Goal: Transaction & Acquisition: Download file/media

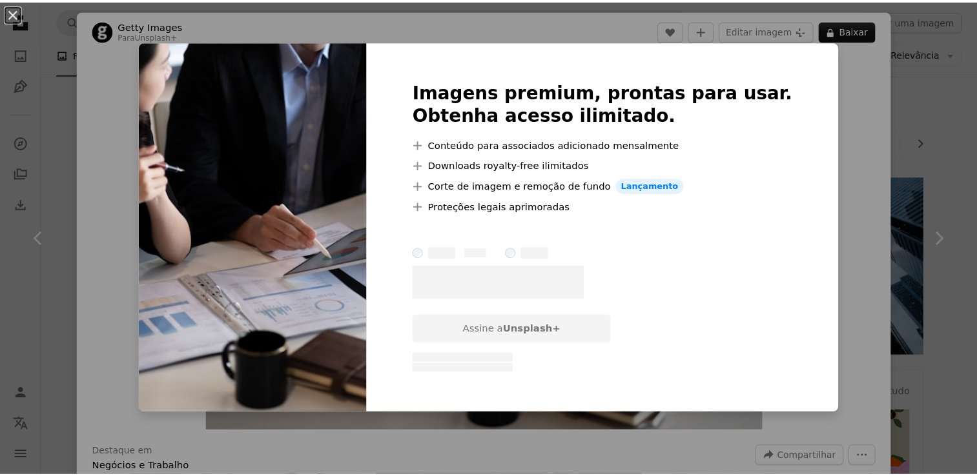
scroll to position [194, 0]
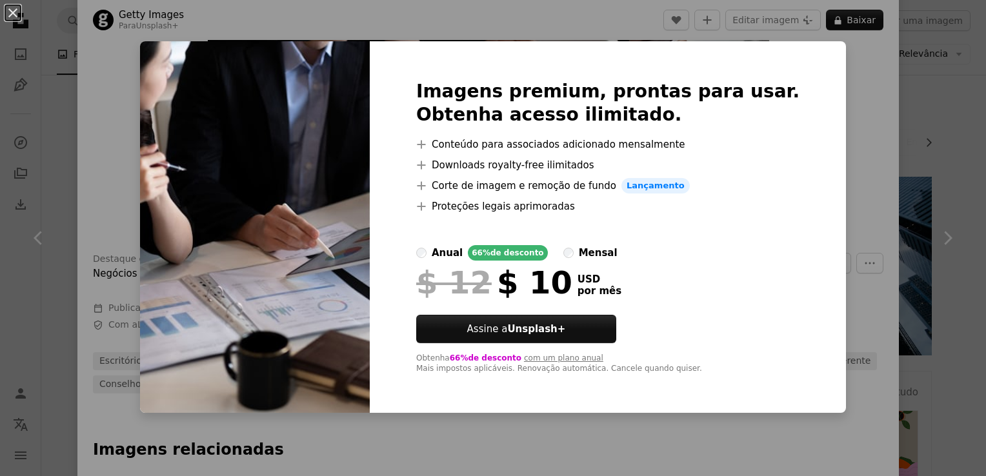
click at [834, 94] on div "An X shape Imagens premium, prontas para usar. Obtenha acesso ilimitado. A plus…" at bounding box center [493, 238] width 986 height 476
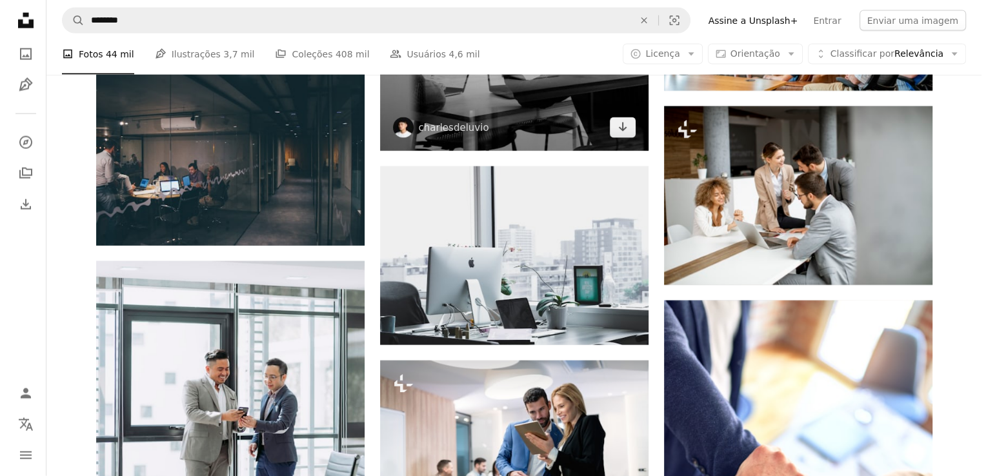
scroll to position [2647, 0]
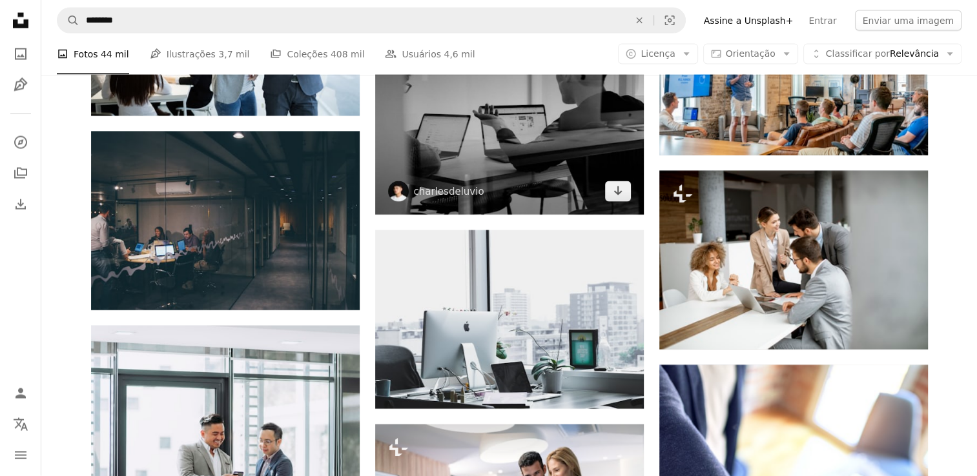
click at [506, 163] on img at bounding box center [509, 125] width 269 height 179
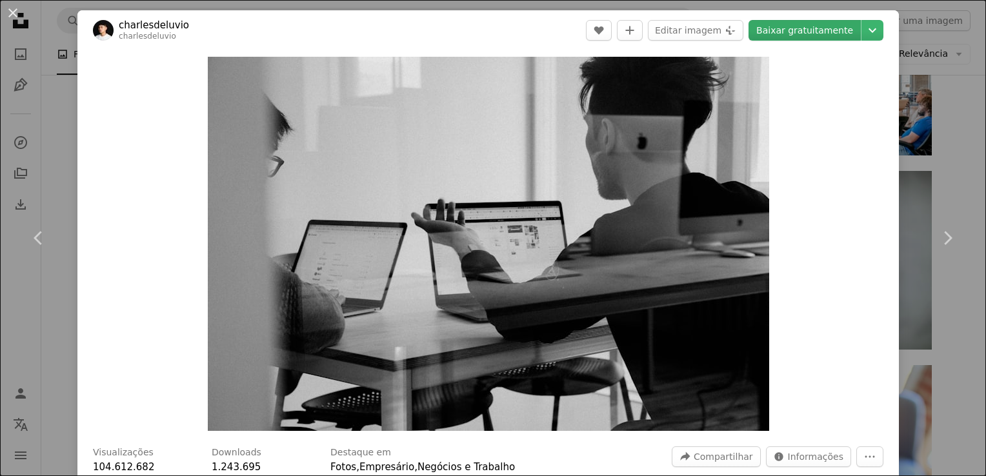
click at [781, 33] on link "Baixar gratuitamente" at bounding box center [805, 30] width 112 height 21
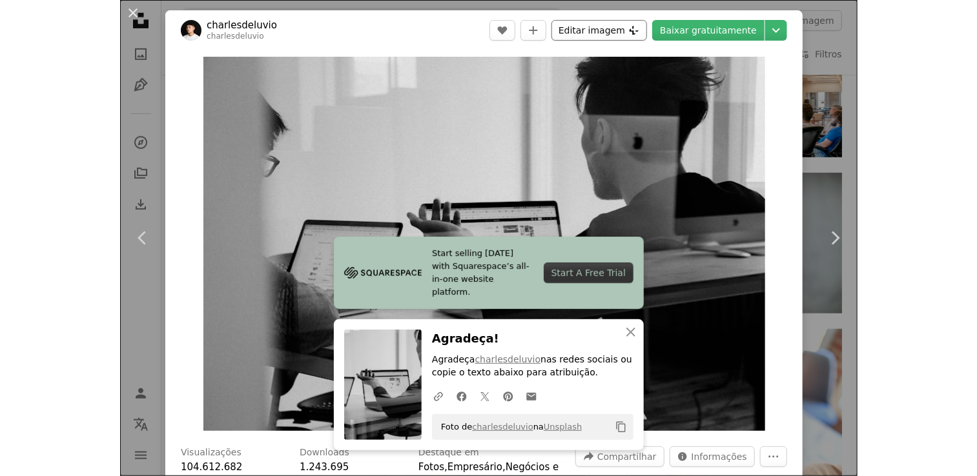
scroll to position [2647, 0]
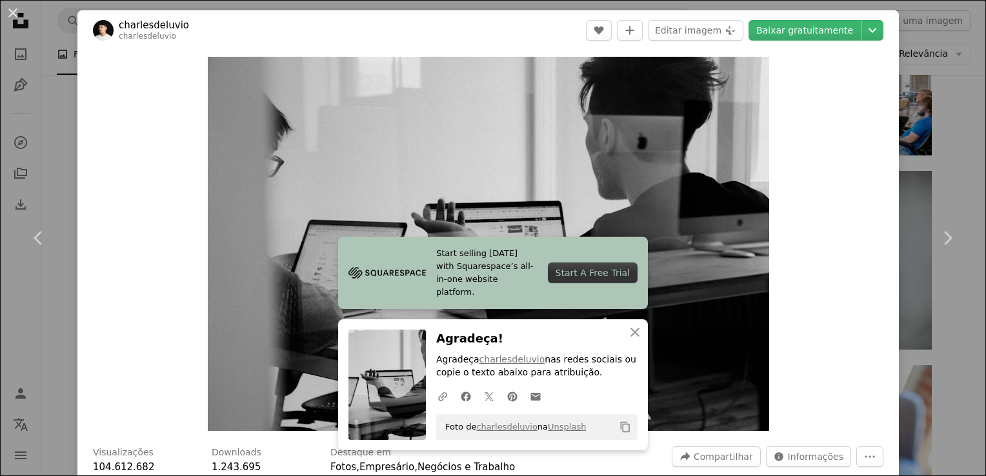
click at [932, 182] on link "Chevron right" at bounding box center [947, 238] width 77 height 124
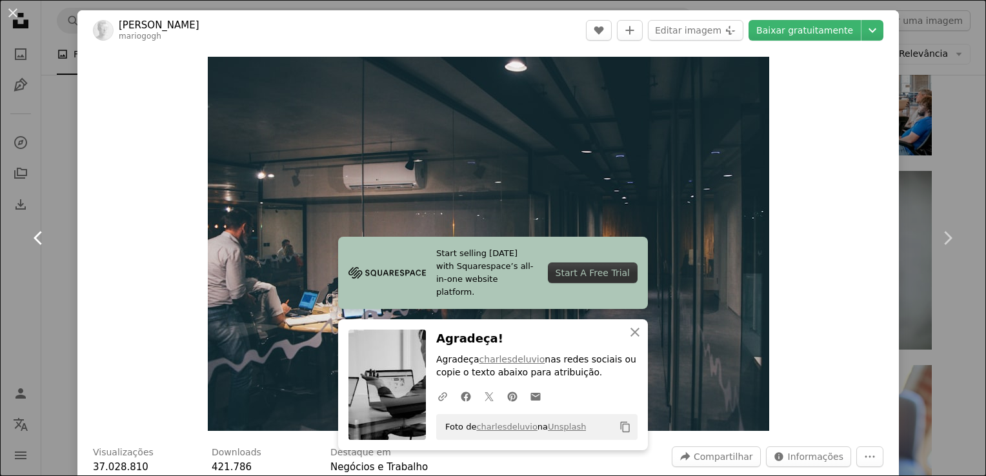
click at [45, 181] on link "Chevron left" at bounding box center [38, 238] width 77 height 124
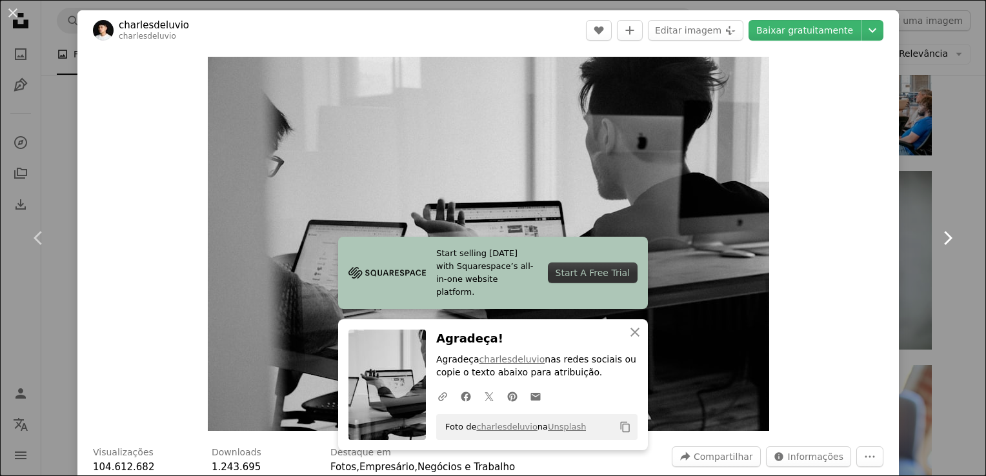
click at [937, 239] on icon "Chevron right" at bounding box center [947, 238] width 21 height 21
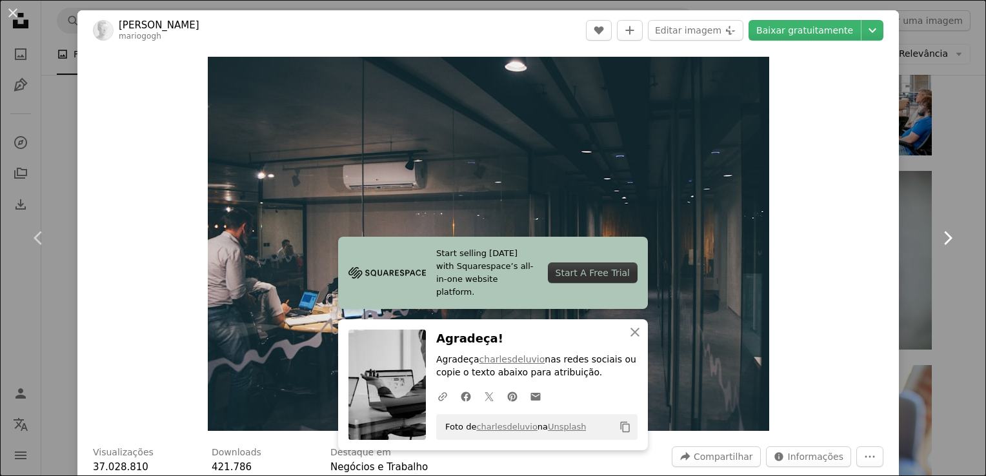
click at [937, 239] on icon "Chevron right" at bounding box center [947, 238] width 21 height 21
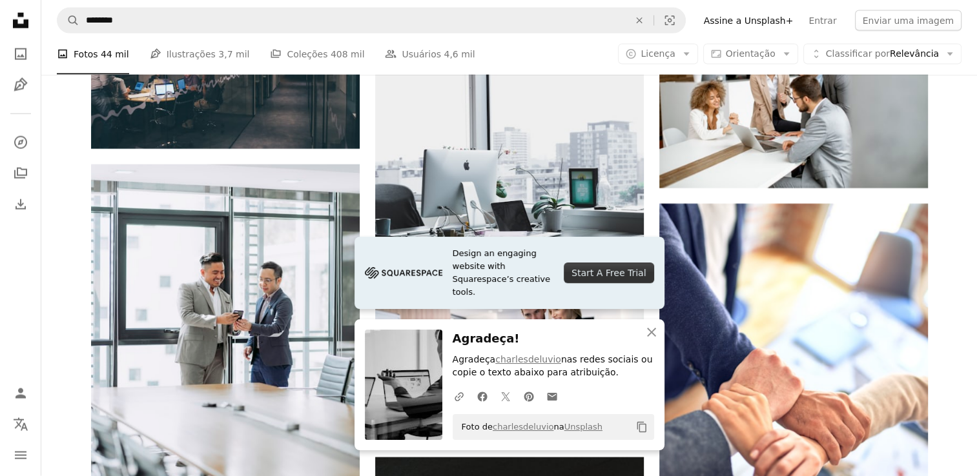
scroll to position [2905, 0]
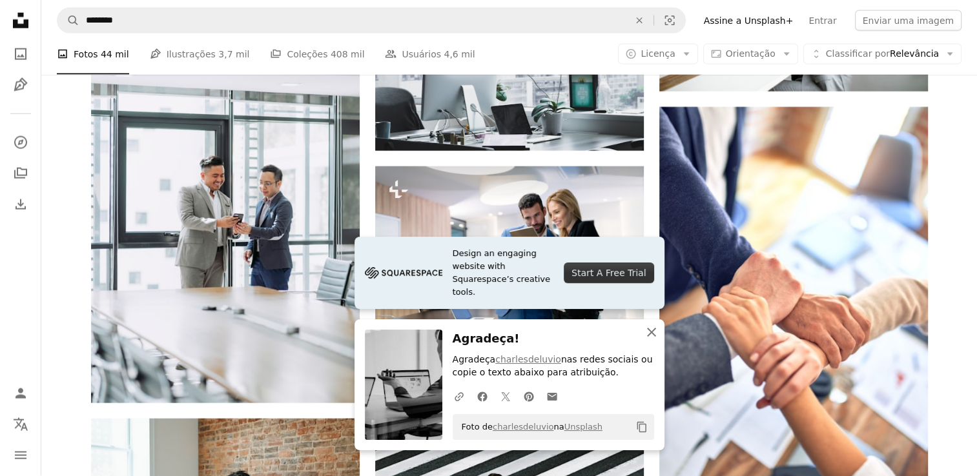
click at [653, 334] on icon "button" at bounding box center [651, 332] width 9 height 9
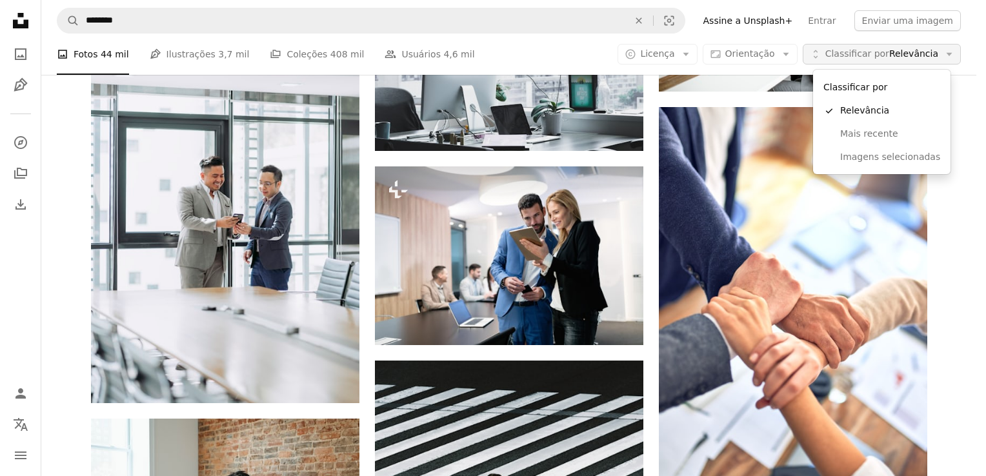
click at [949, 56] on icon "Arrow down" at bounding box center [950, 54] width 12 height 12
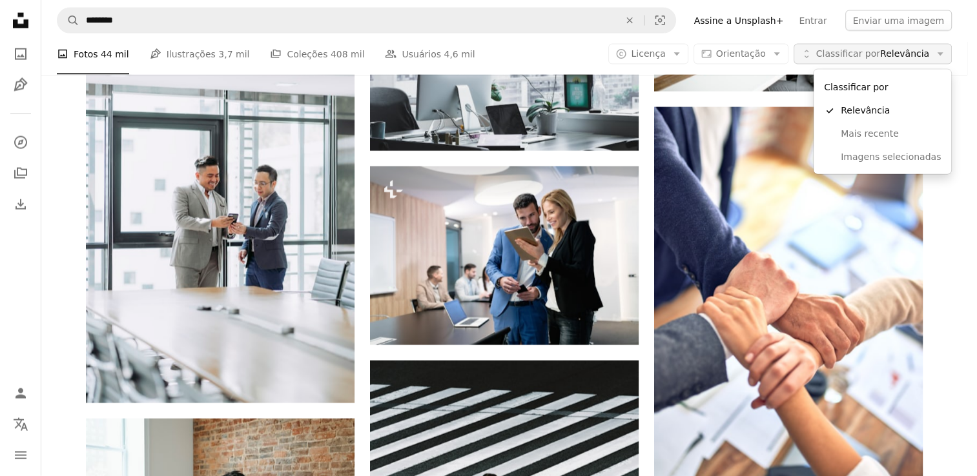
click at [946, 56] on icon "Arrow down" at bounding box center [940, 54] width 12 height 12
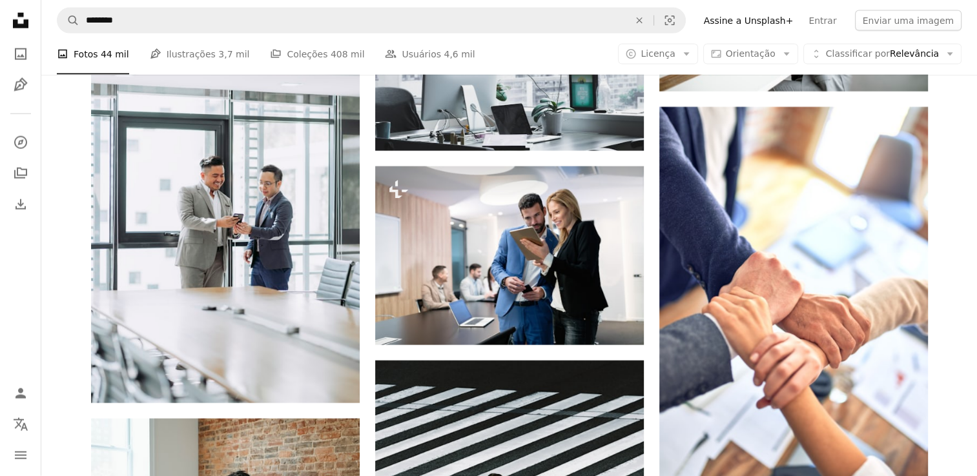
scroll to position [76, 0]
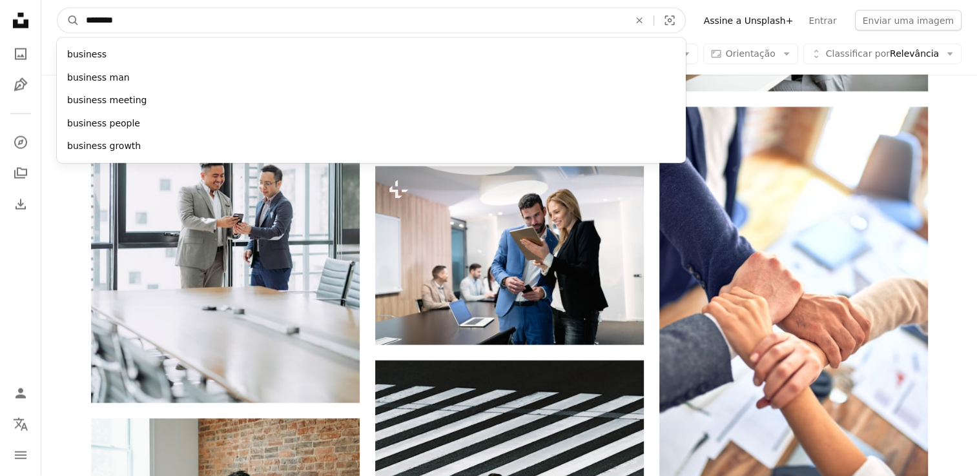
drag, startPoint x: 250, startPoint y: 18, endPoint x: 108, endPoint y: 23, distance: 142.8
click at [108, 23] on input "********" at bounding box center [351, 20] width 545 height 25
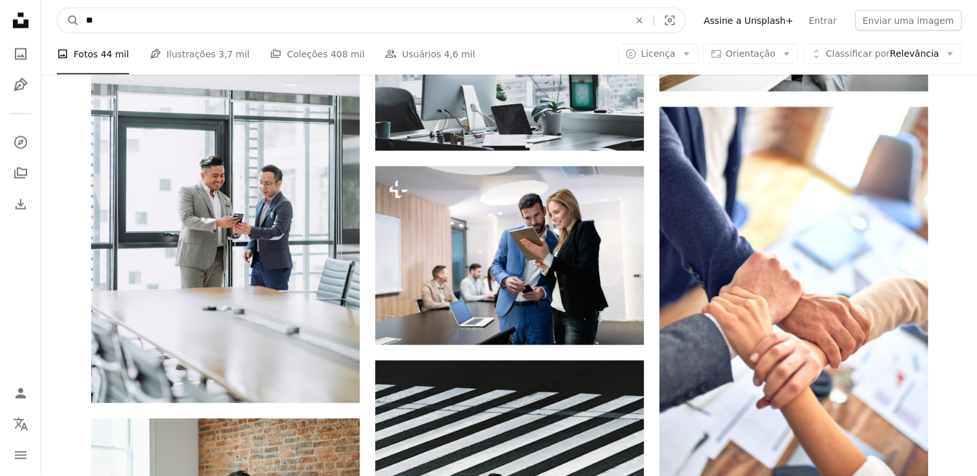
type input "*"
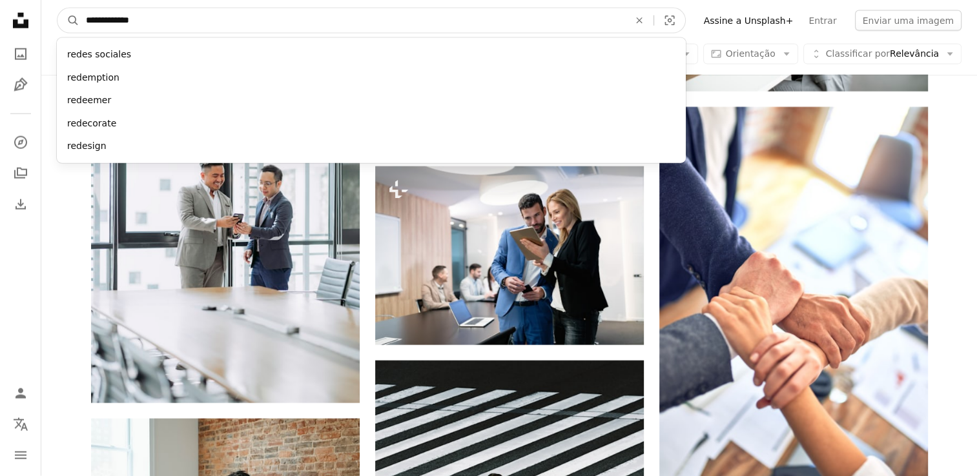
type input "**********"
click button "A magnifying glass" at bounding box center [68, 20] width 22 height 25
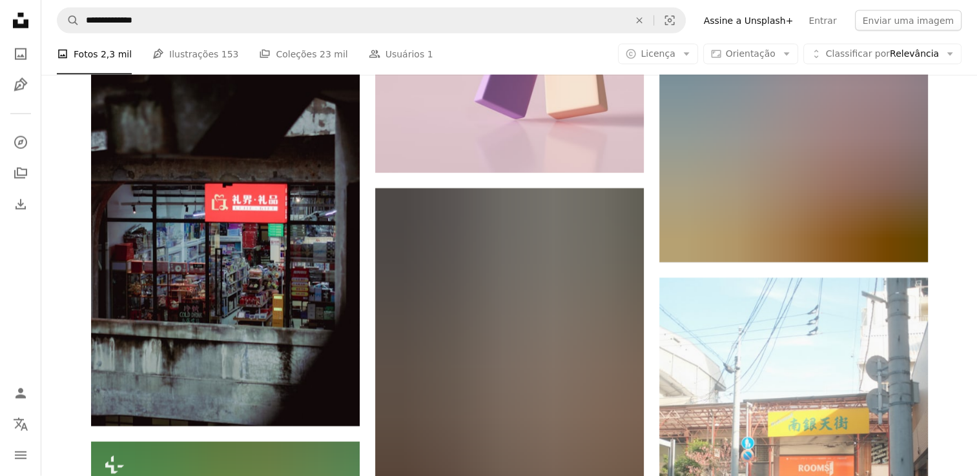
scroll to position [1937, 0]
